Goal: Find specific page/section: Find specific page/section

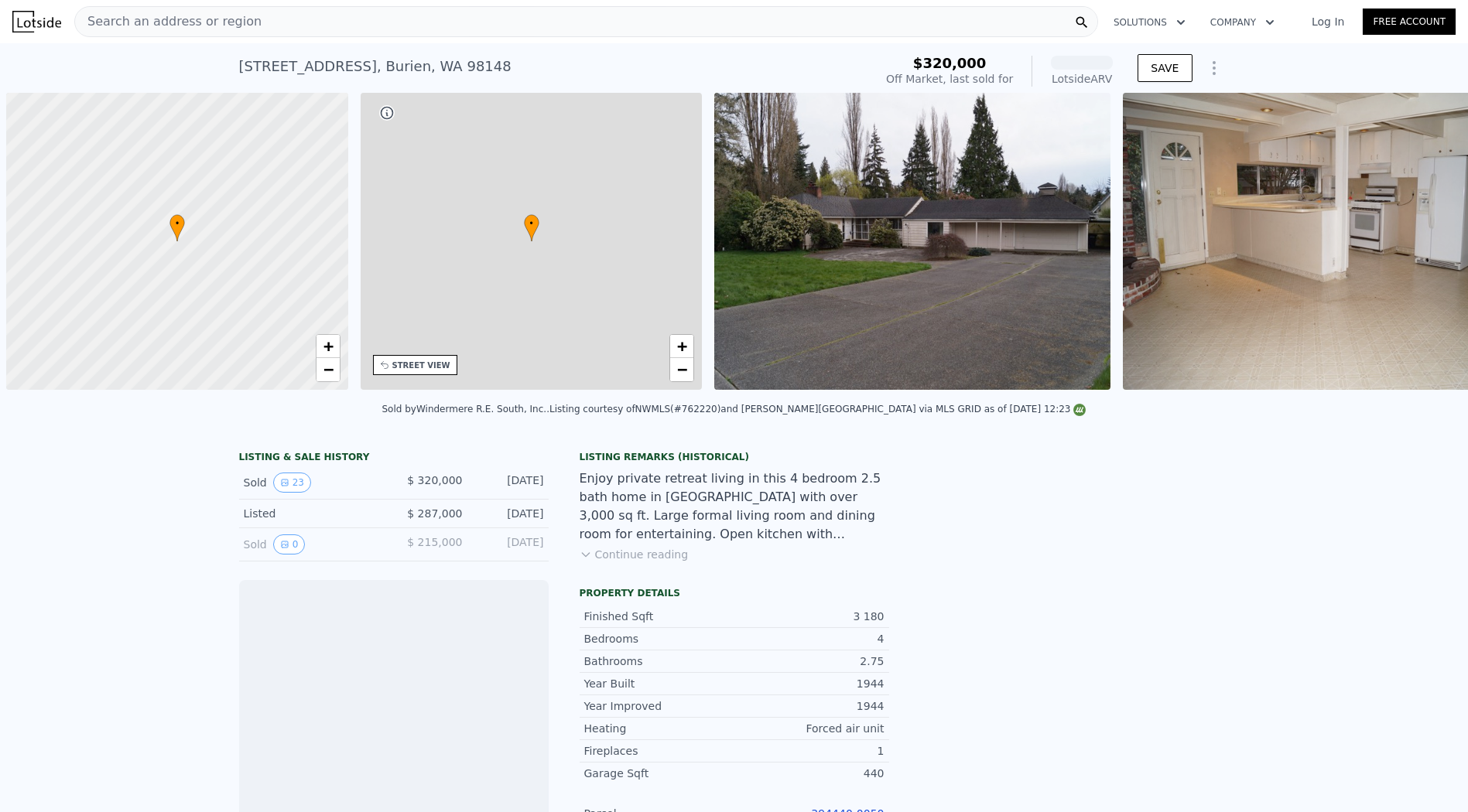
scroll to position [0, 6]
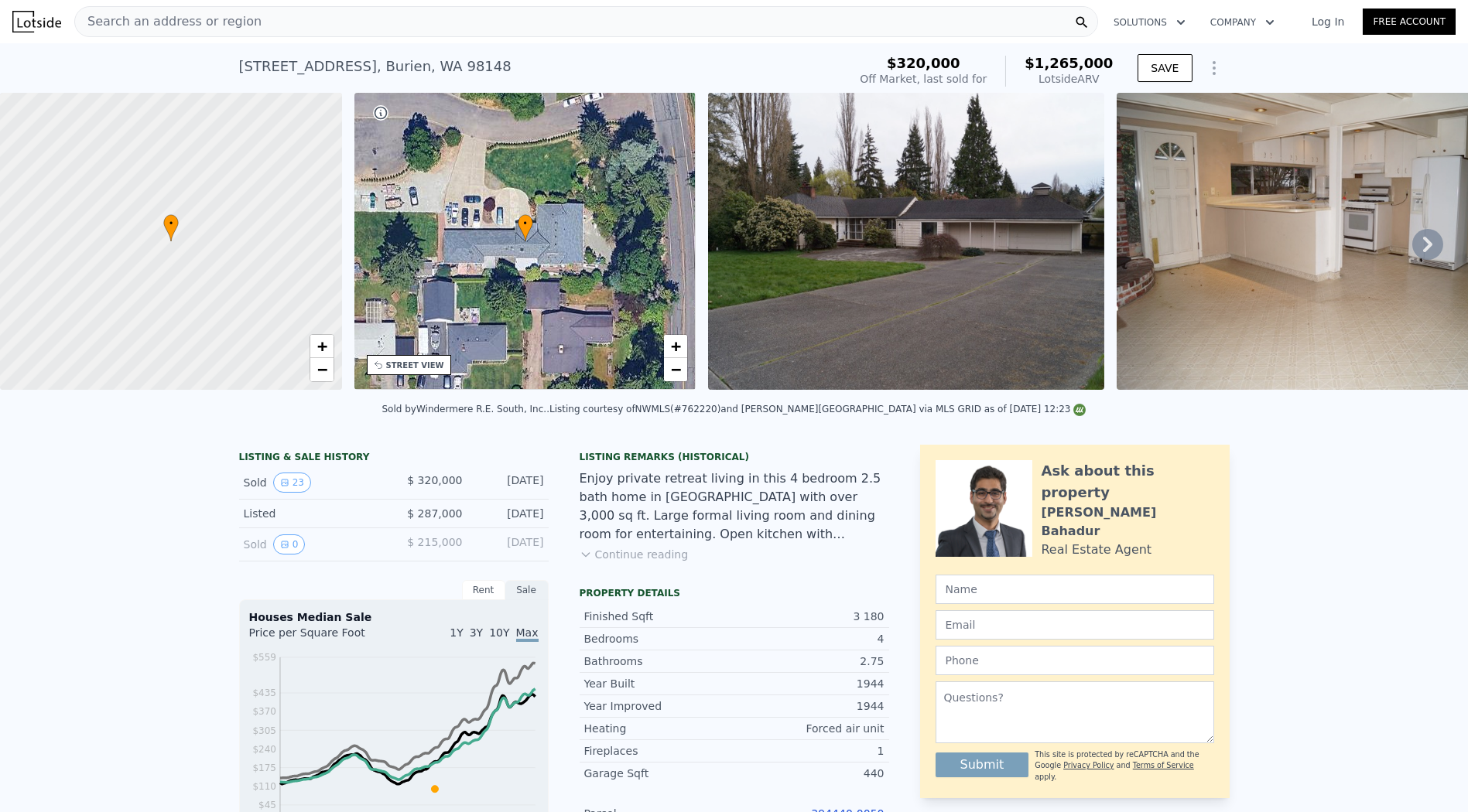
click at [651, 25] on div "Search an address or region" at bounding box center [585, 22] width 1024 height 31
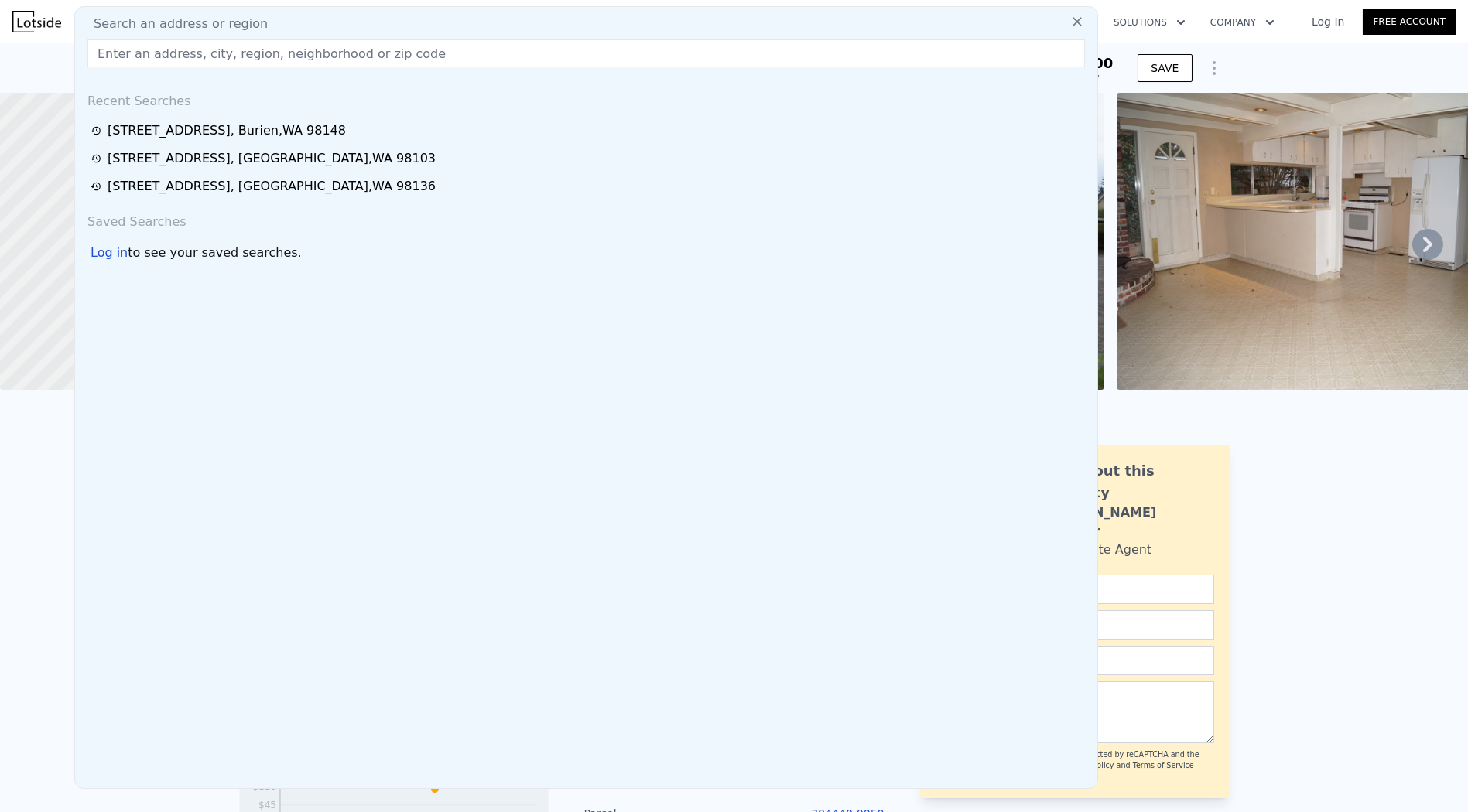
click at [414, 55] on input "text" at bounding box center [586, 54] width 998 height 28
paste input "[STREET_ADDRESS]"
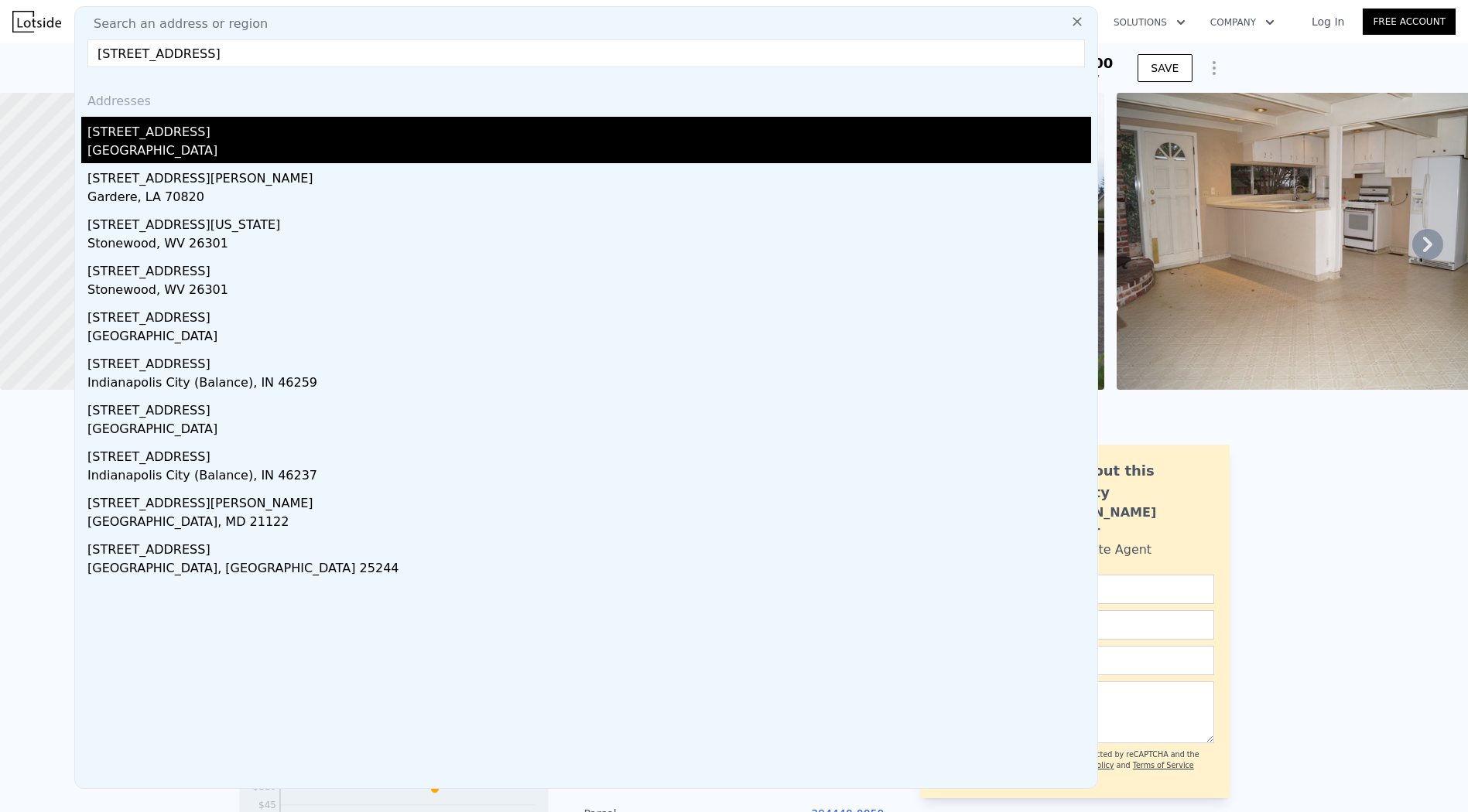
type input "[STREET_ADDRESS]"
click at [329, 141] on div "[GEOGRAPHIC_DATA]" at bounding box center [589, 151] width 1004 height 21
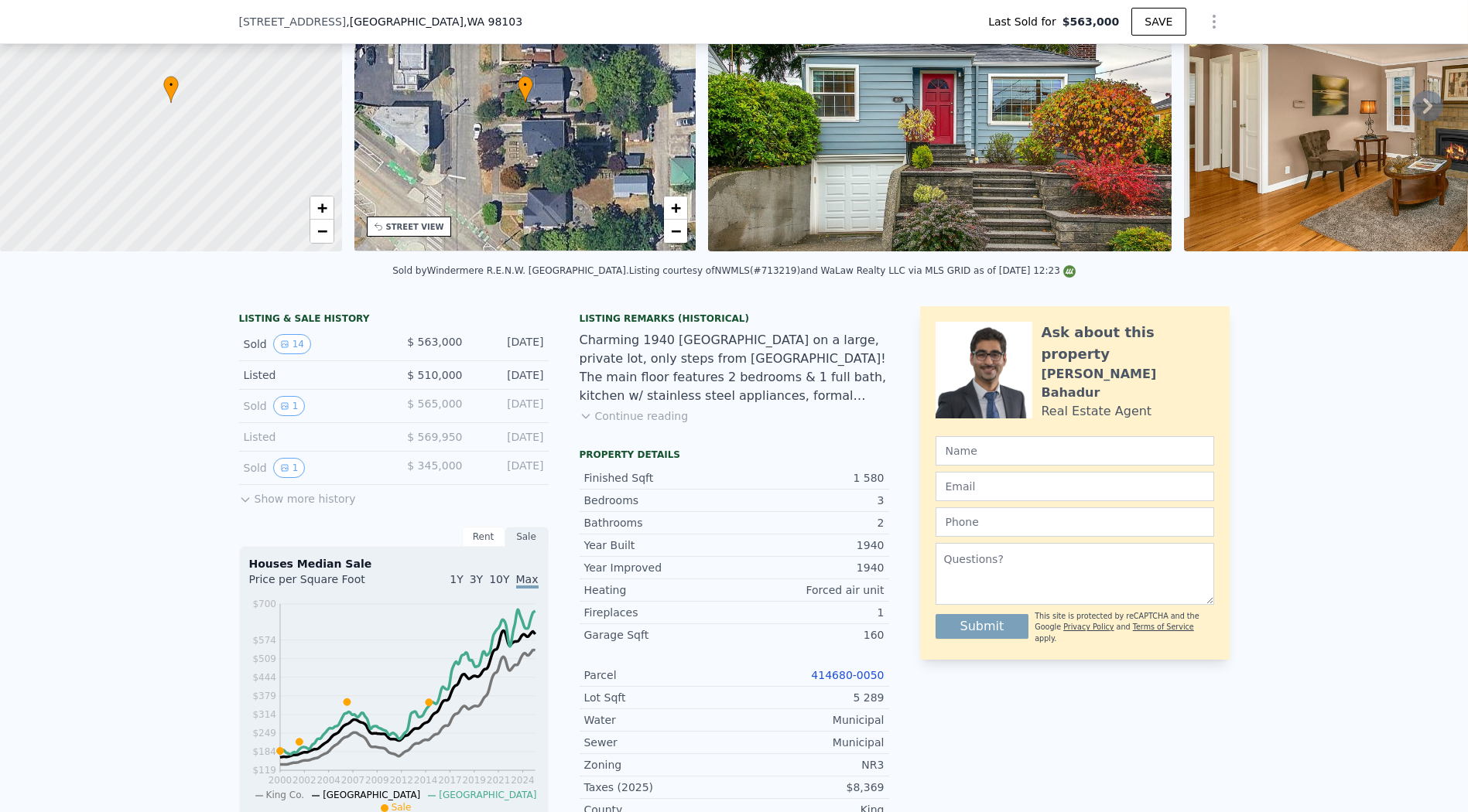
scroll to position [165, 0]
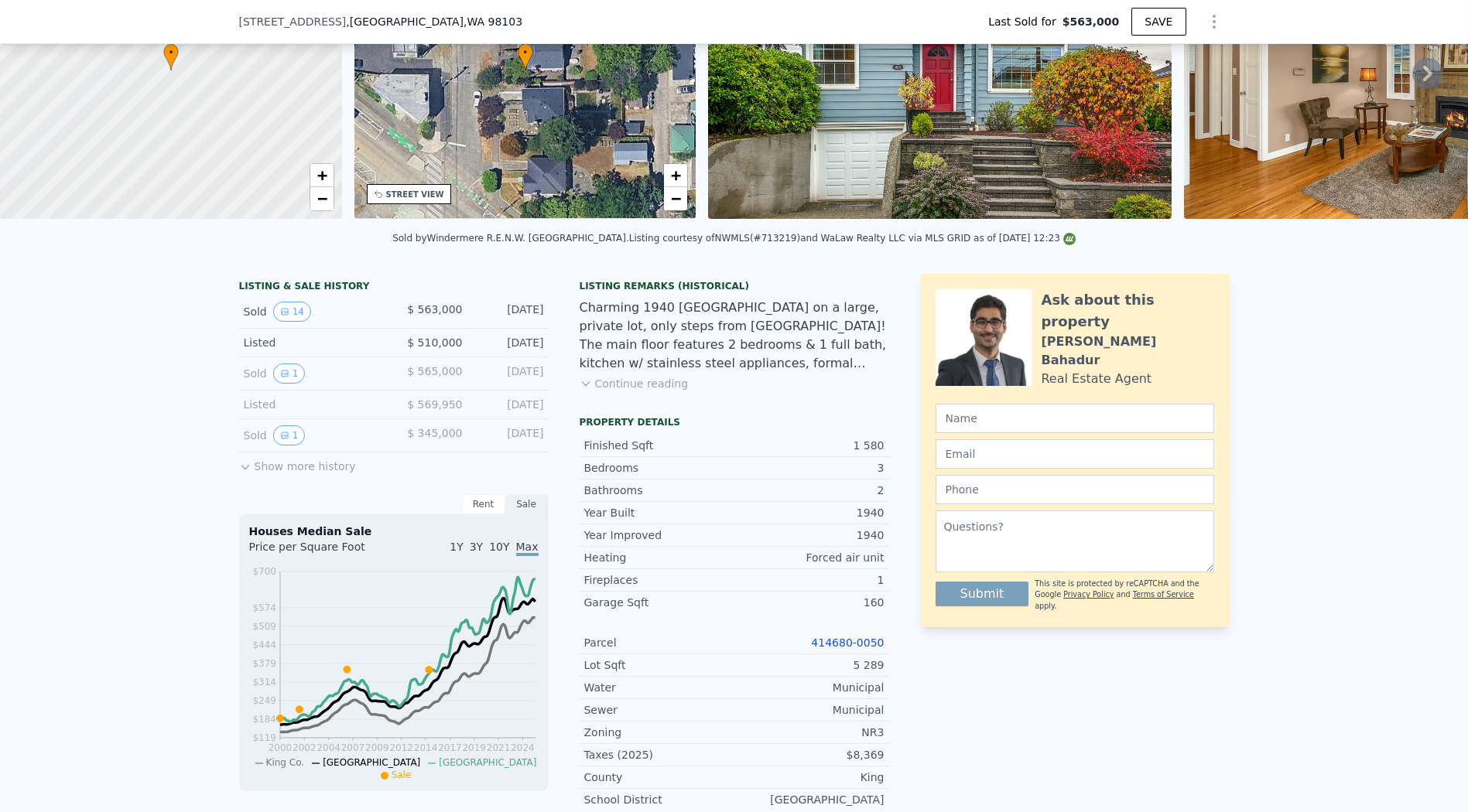
click at [845, 649] on link "414680-0050" at bounding box center [848, 642] width 73 height 12
